Goal: Transaction & Acquisition: Purchase product/service

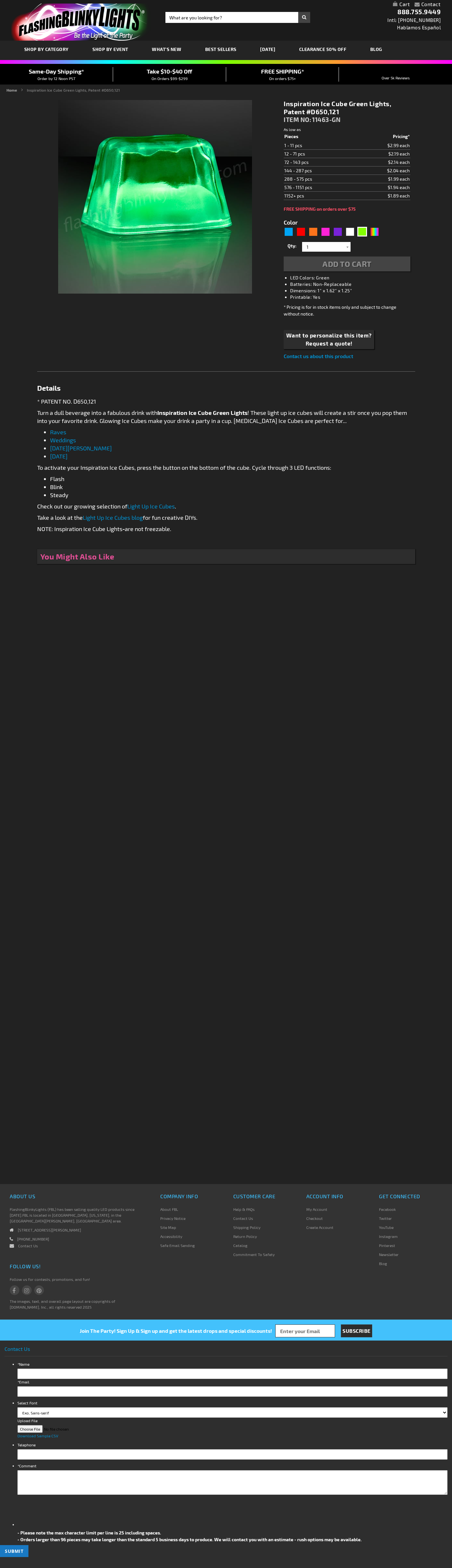
type input "5648"
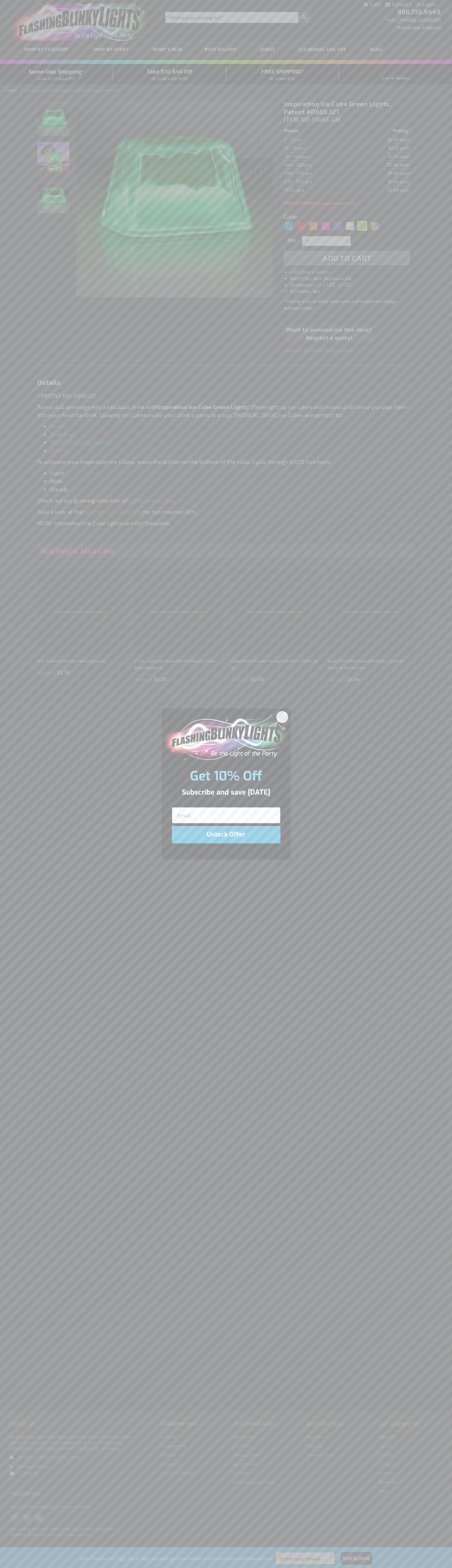
click at [282, 716] on icon "Close dialog" at bounding box center [281, 716] width 4 height 4
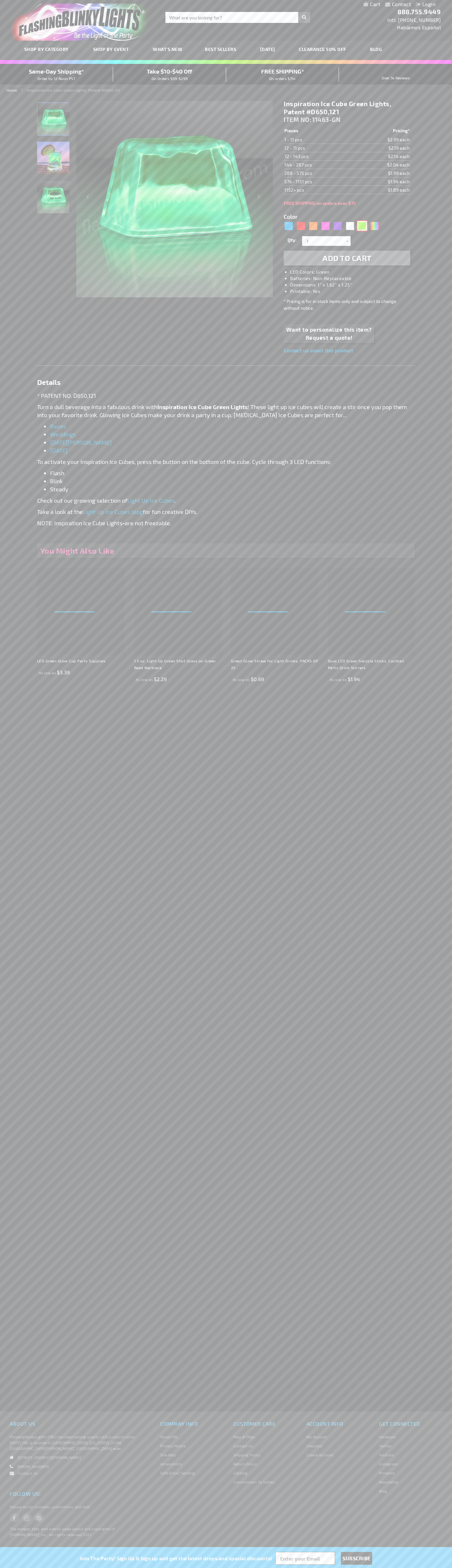
click at [362, 226] on div "Green" at bounding box center [362, 226] width 10 height 10
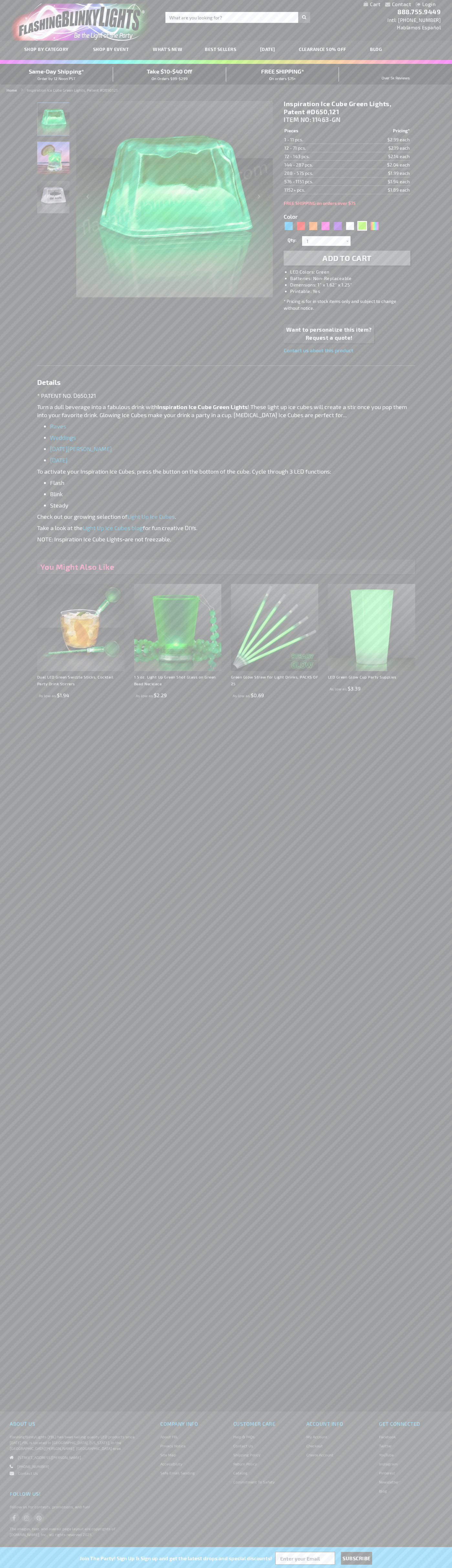
click at [347, 258] on span "Add to Cart" at bounding box center [347, 257] width 49 height 9
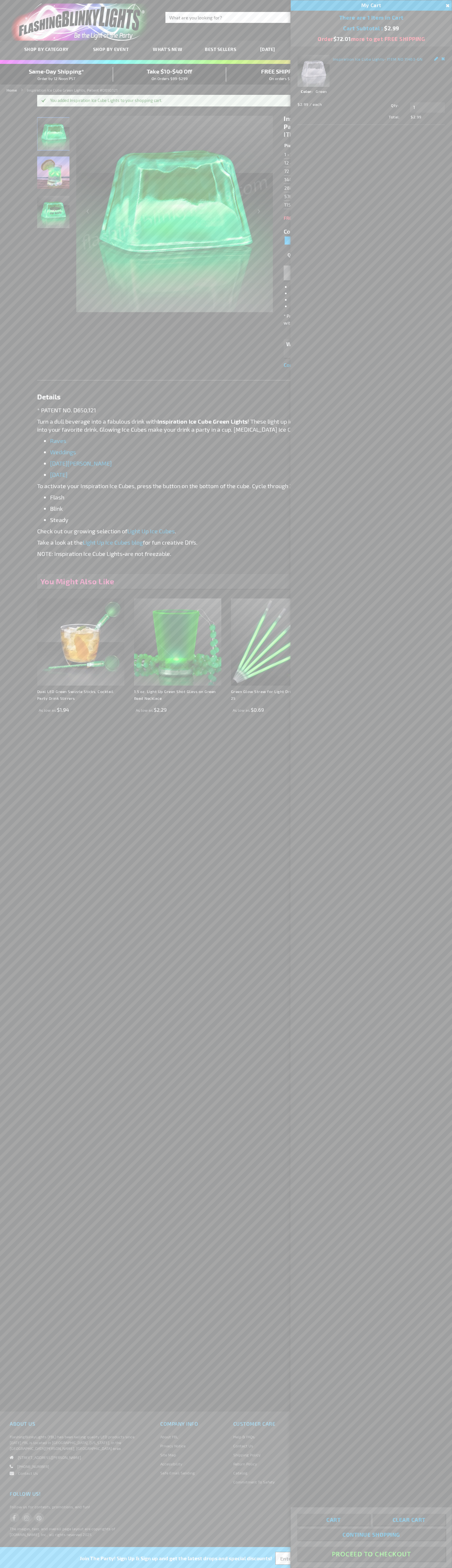
click at [371, 1554] on button "Proceed To Checkout" at bounding box center [371, 1554] width 148 height 15
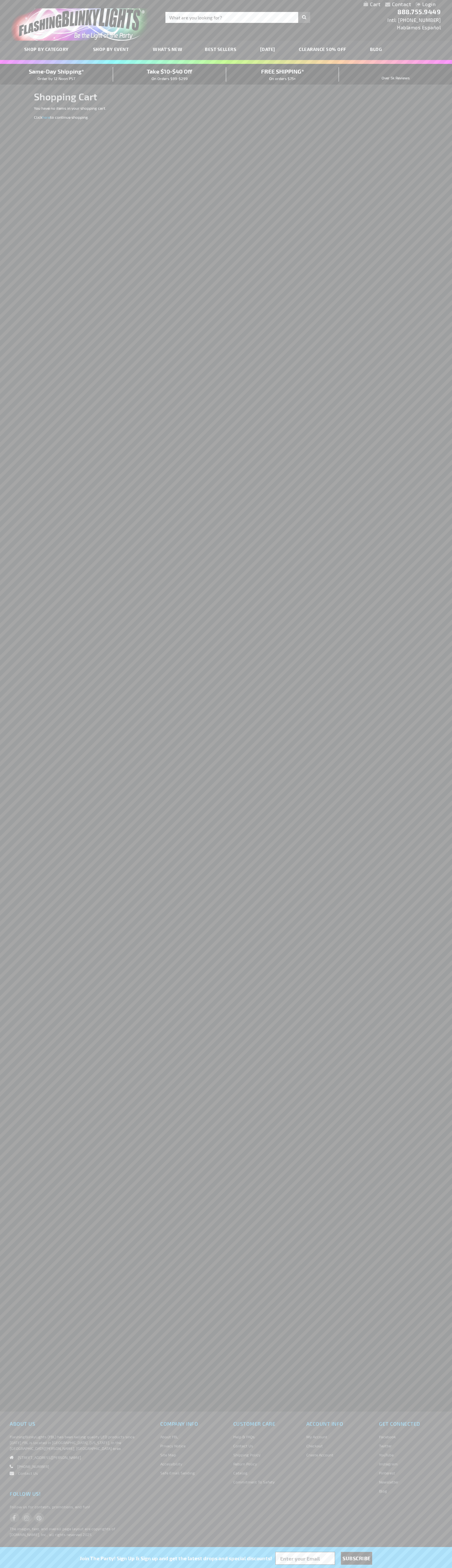
click at [57, 74] on span "Same-Day Shipping*" at bounding box center [56, 71] width 55 height 7
click at [261, 9] on div "Toggle Nav Search Search × Search 888.755.9449 Intl: 818-753-8303 Hablamos Espa…" at bounding box center [226, 20] width 452 height 41
click at [446, 1409] on div "Contact Compare Products Login Skip to Content My Cart My Cart Close You have n…" at bounding box center [226, 784] width 452 height 1568
click at [385, 1567] on html "The store will not work correctly when cookies are disabled. Contact Compare Pr…" at bounding box center [226, 784] width 452 height 1568
click at [15, 1373] on div "Contact Compare Products Login Skip to Content My Cart My Cart Close You have n…" at bounding box center [226, 784] width 452 height 1568
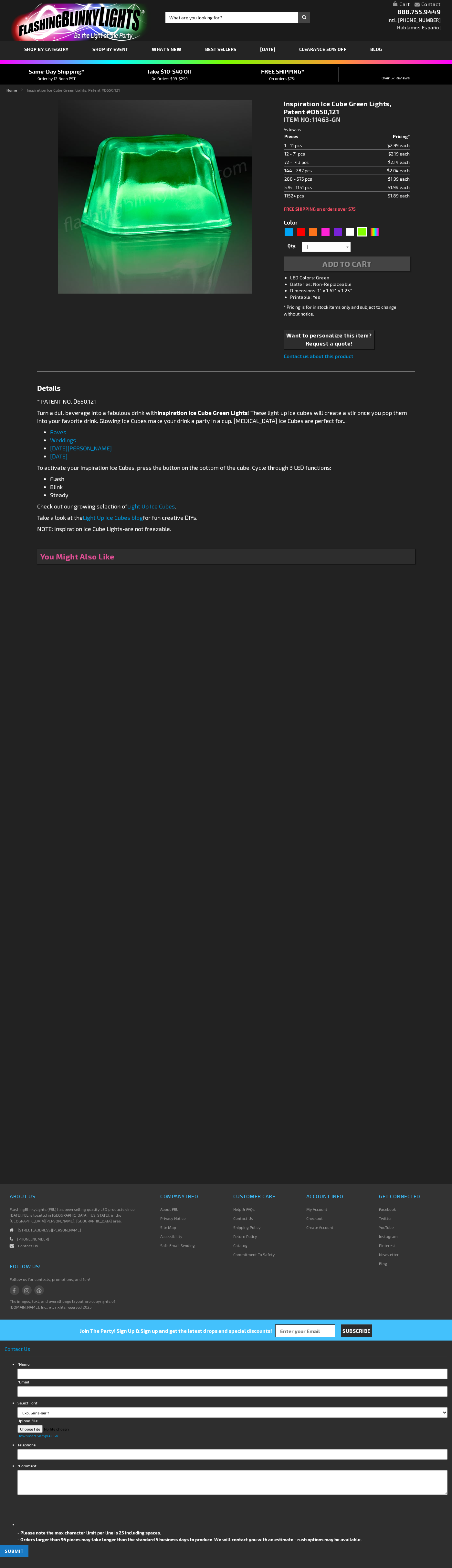
type input "5648"
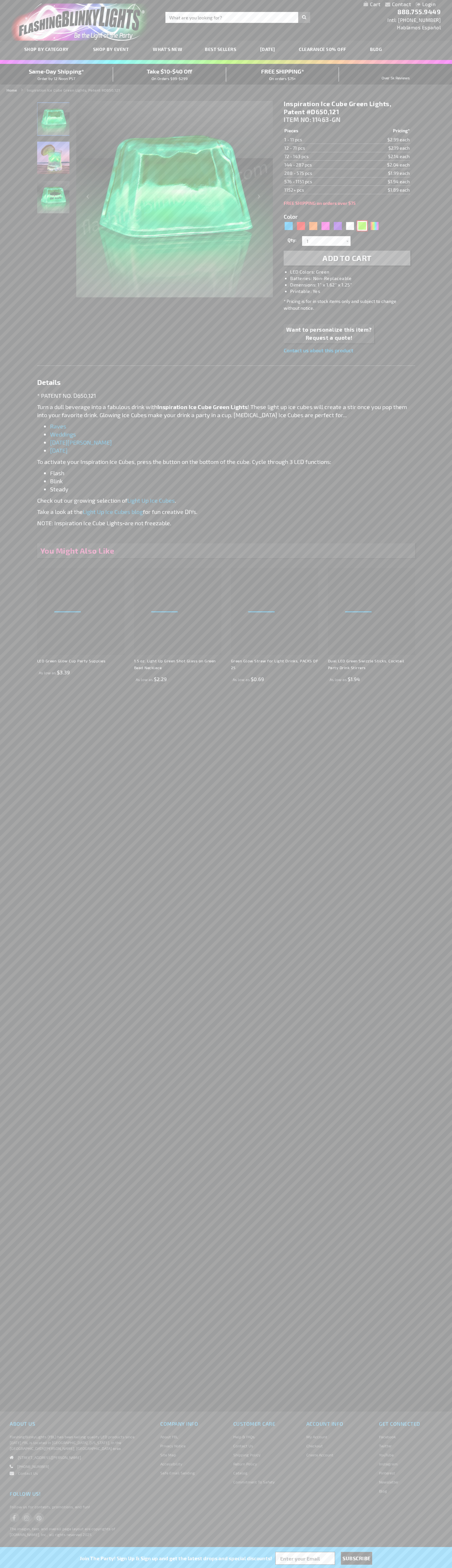
click at [362, 226] on div "Green" at bounding box center [362, 226] width 10 height 10
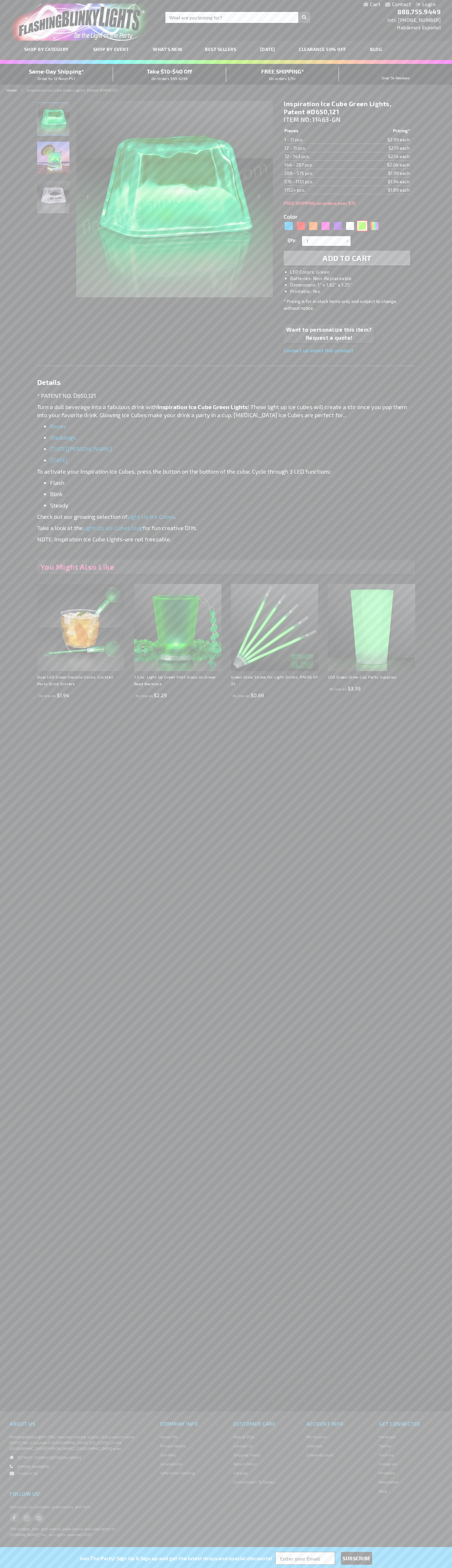
click at [53, 200] on img at bounding box center [53, 197] width 32 height 32
click at [347, 108] on h1 "Inspiration Ice Cube Green Lights, Patent #D650,121" at bounding box center [346, 108] width 126 height 16
click at [319, 140] on td "1 - 11 pcs." at bounding box center [319, 140] width 71 height 9
click at [319, 148] on td "12 - 71 pcs." at bounding box center [319, 148] width 71 height 9
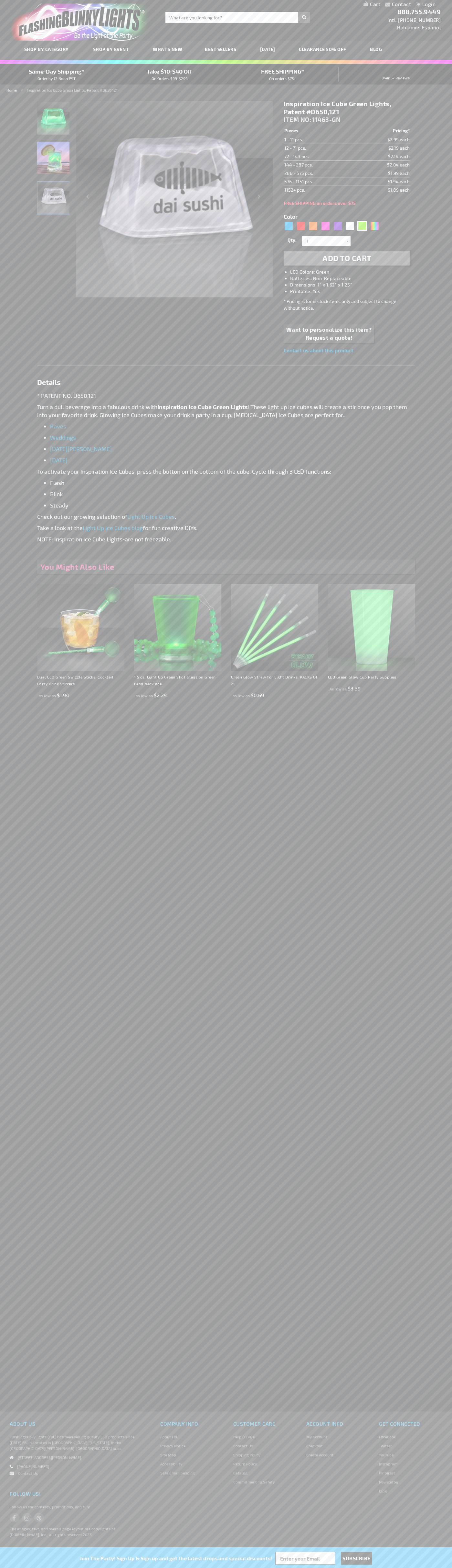
click at [319, 156] on td "72 - 143 pcs." at bounding box center [319, 156] width 71 height 9
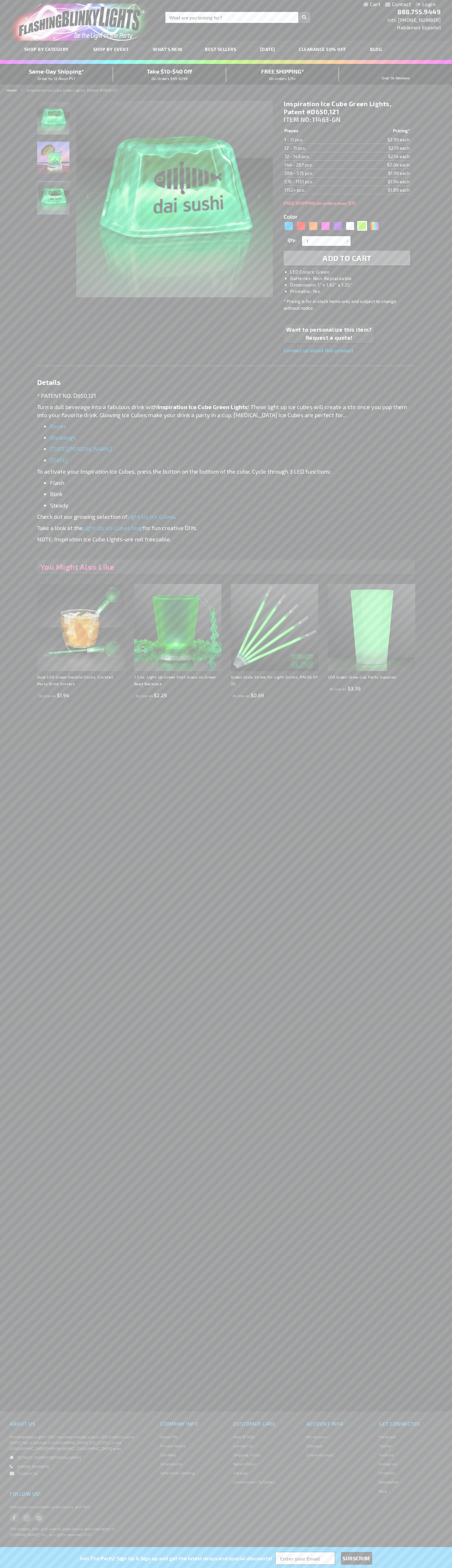
click at [319, 165] on td "144 - 287 pcs." at bounding box center [319, 165] width 71 height 9
click at [319, 173] on td "288 - 575 pcs." at bounding box center [319, 173] width 71 height 9
click at [319, 181] on td "576 - 1151 pcs." at bounding box center [319, 182] width 71 height 9
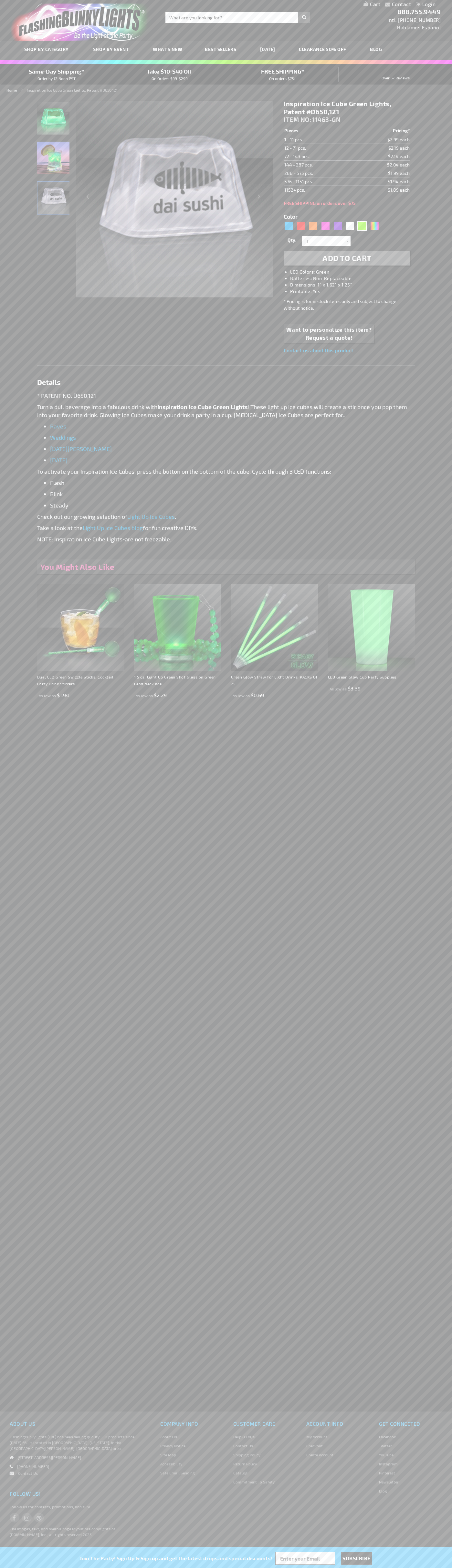
click at [319, 190] on td "1152+ pcs." at bounding box center [319, 190] width 71 height 9
click at [327, 241] on input "1" at bounding box center [327, 241] width 47 height 10
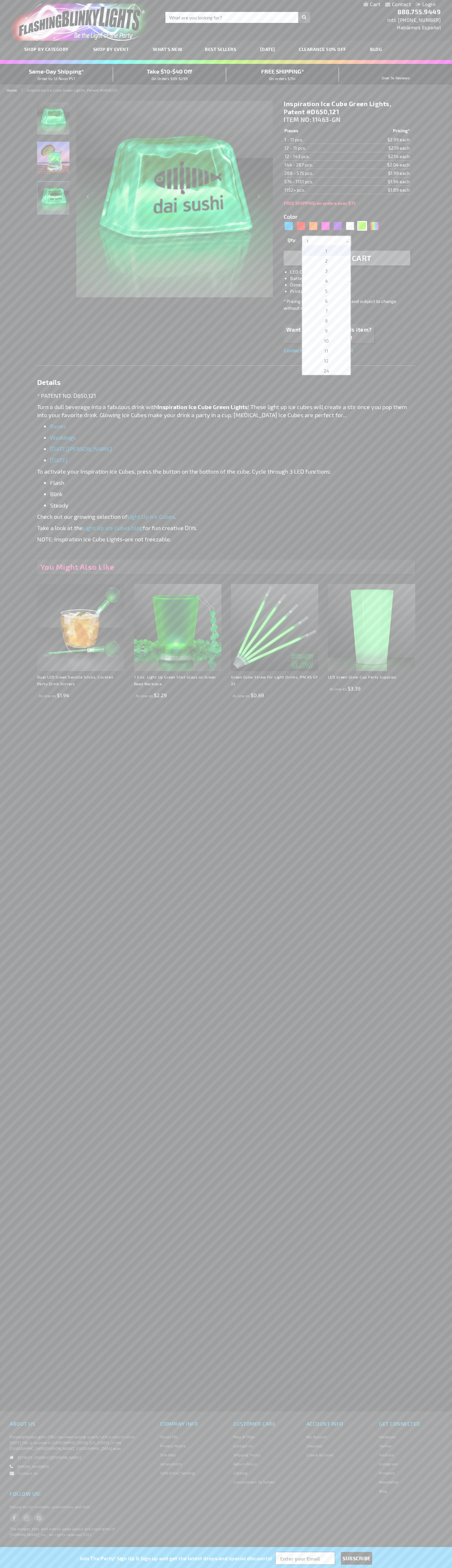
scroll to position [2131, 0]
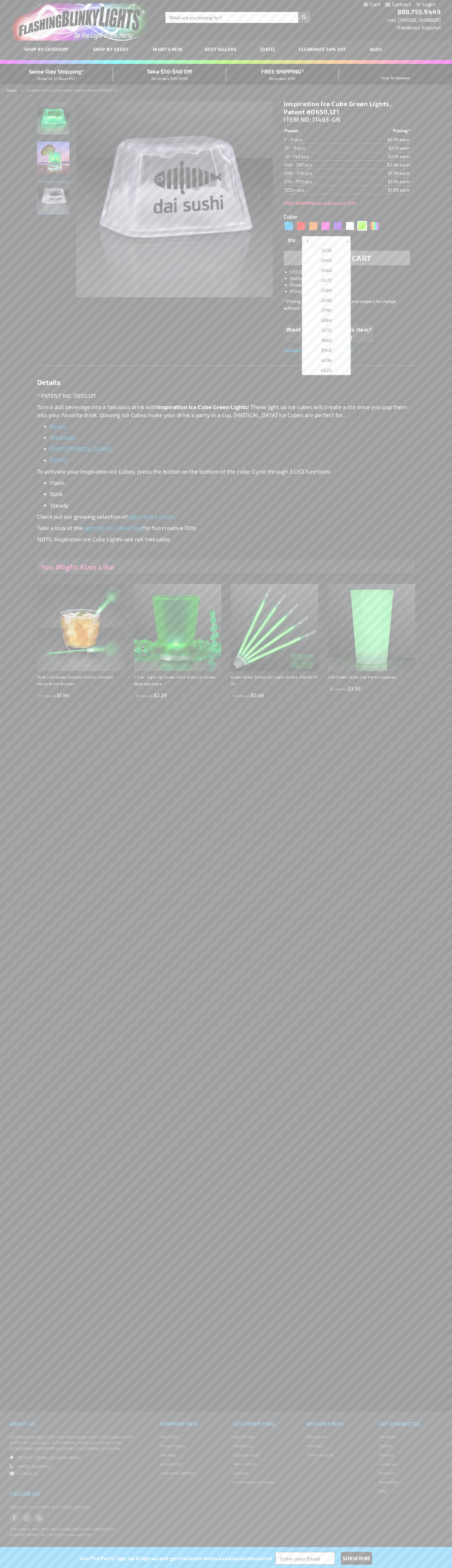
click at [324, 310] on span "2796" at bounding box center [326, 310] width 10 height 5
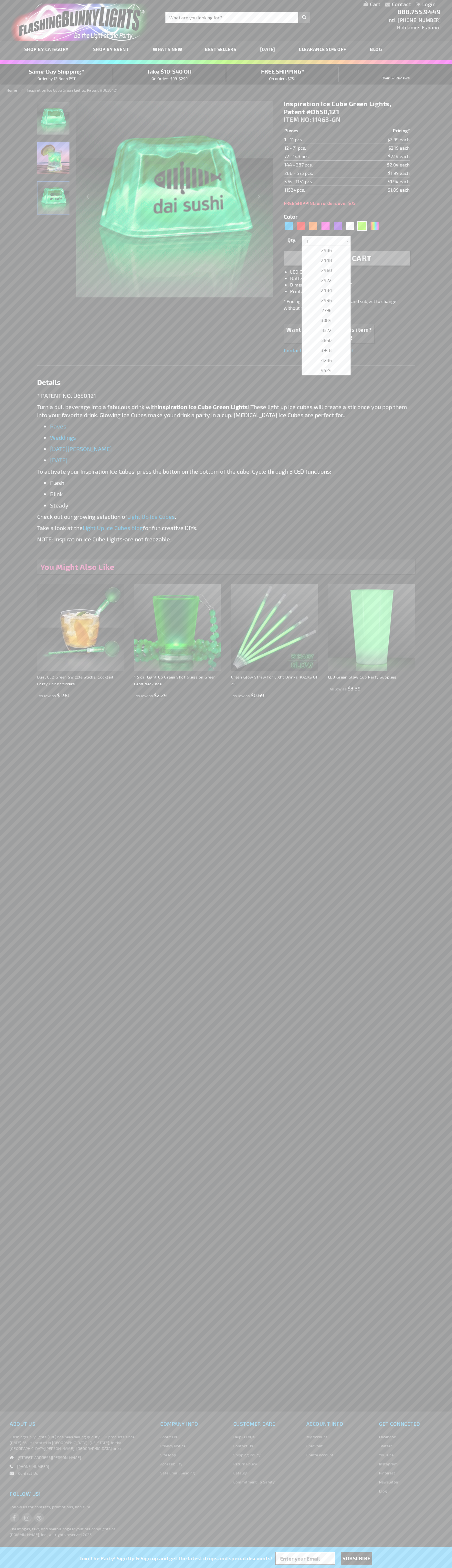
type input "2796"
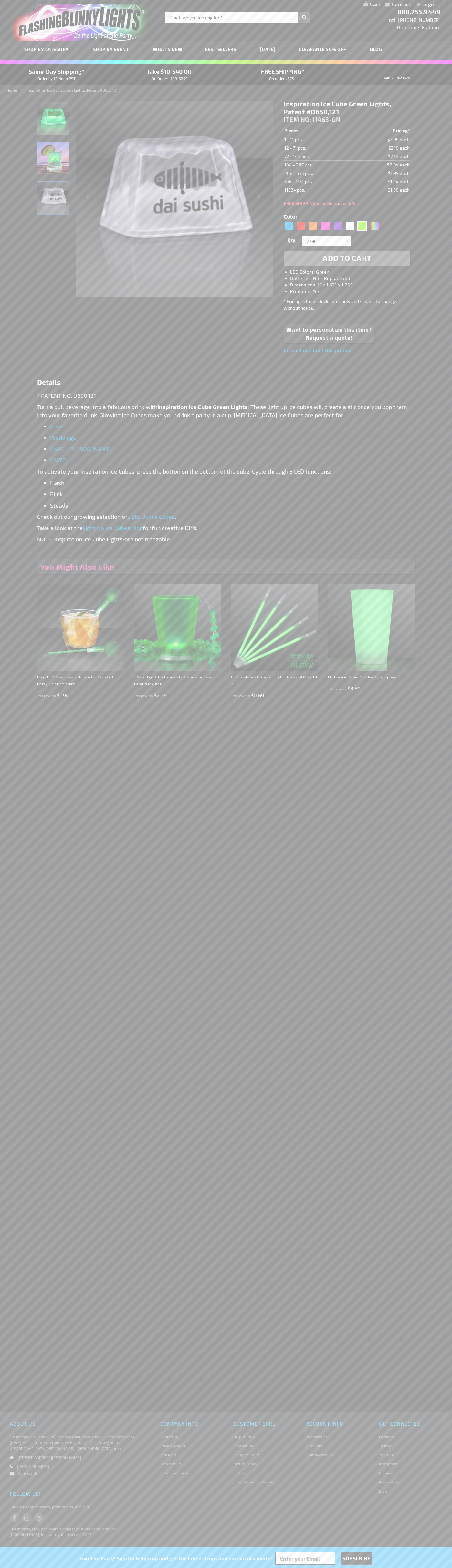
click at [347, 258] on span "Add to Cart" at bounding box center [347, 257] width 49 height 9
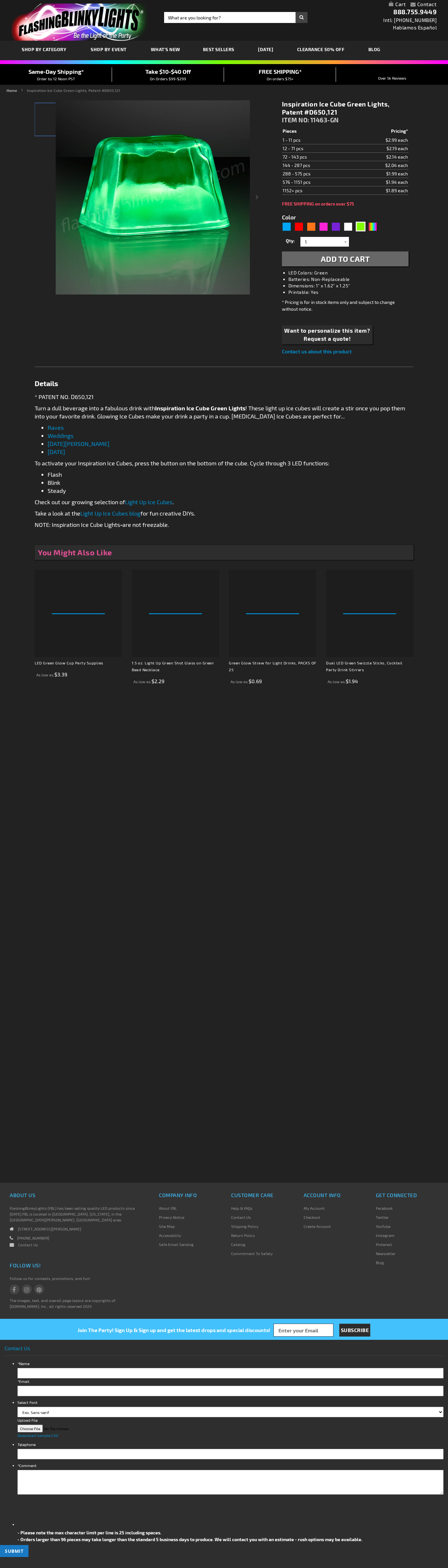
type input "5648"
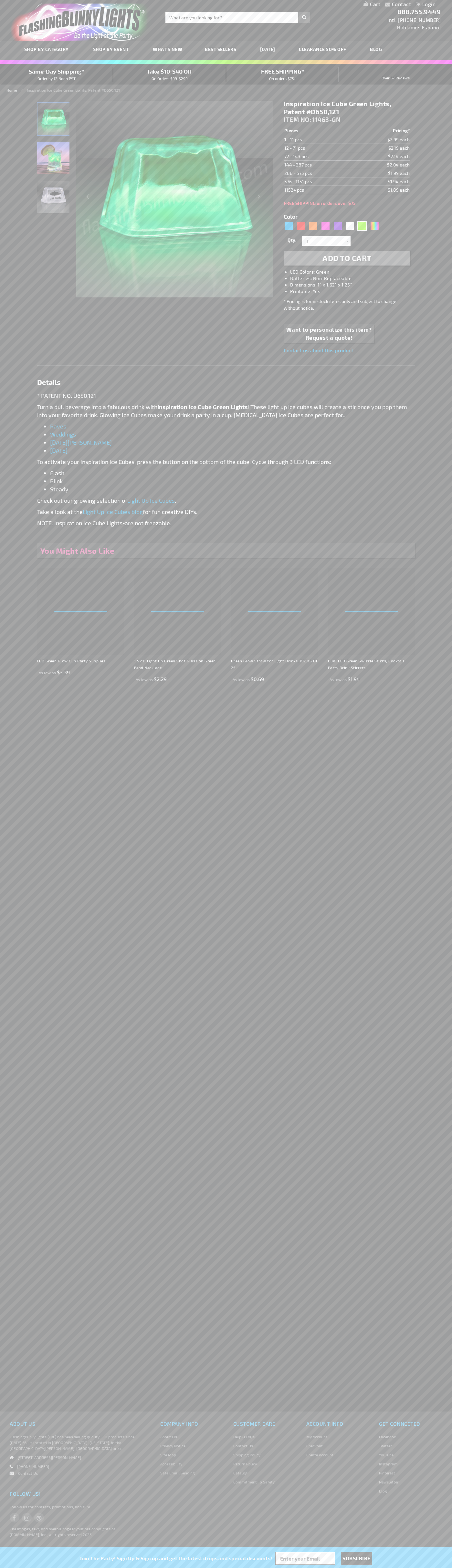
click at [372, 4] on link "My Cart" at bounding box center [372, 4] width 17 height 6
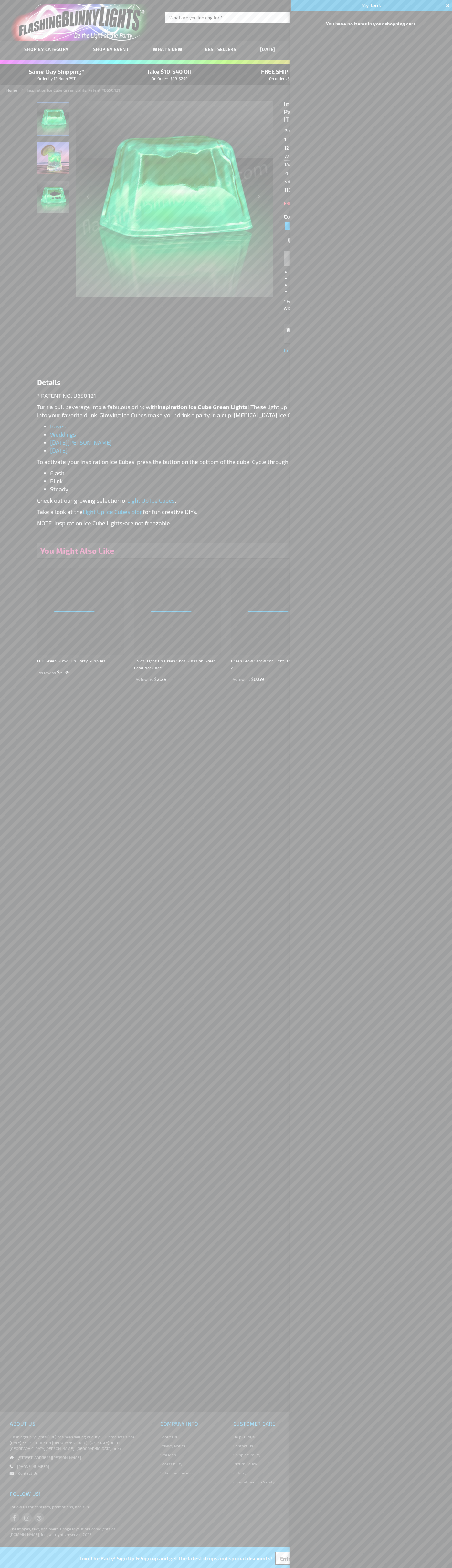
click at [57, 74] on span "Same-Day Shipping*" at bounding box center [56, 71] width 55 height 7
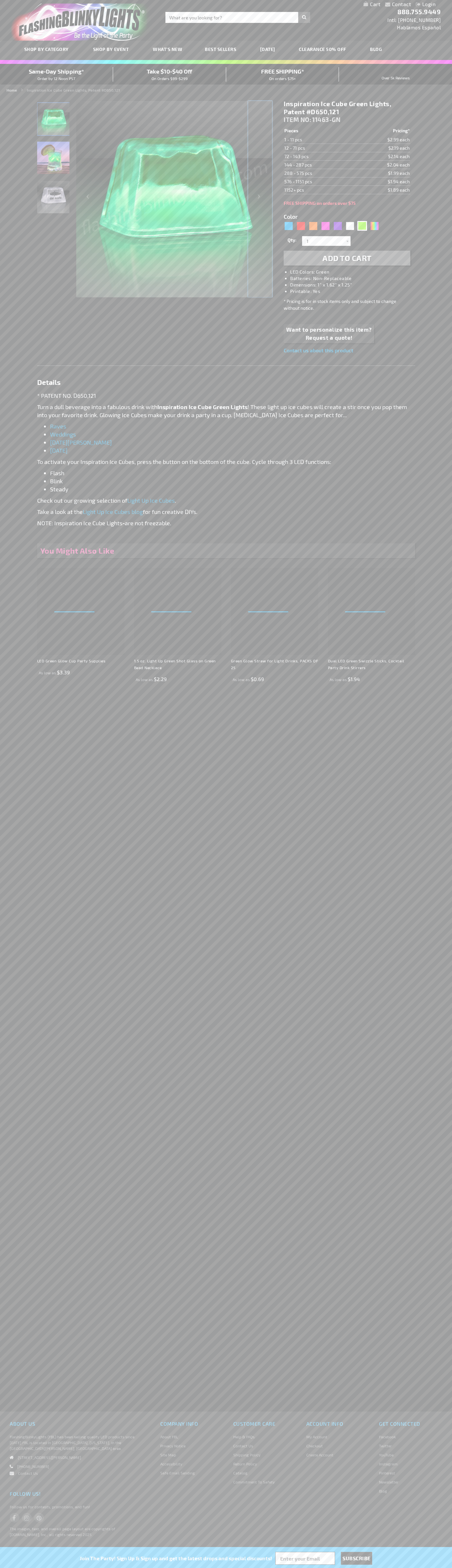
click at [260, 199] on div "Next" at bounding box center [260, 198] width 26 height 198
